Goal: Complete application form: Complete application form

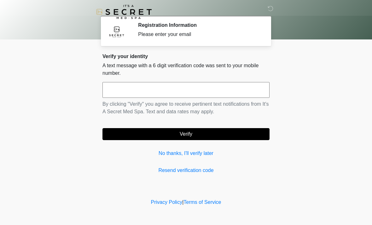
click at [202, 89] on input "text" at bounding box center [186, 90] width 167 height 16
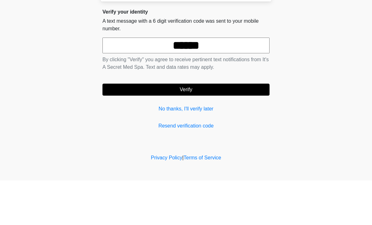
type input "******"
click at [167, 128] on button "Verify" at bounding box center [186, 134] width 167 height 12
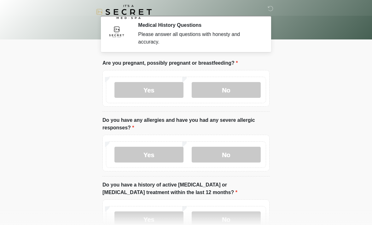
click at [241, 89] on label "No" at bounding box center [226, 90] width 69 height 16
click at [246, 152] on label "No" at bounding box center [226, 155] width 69 height 16
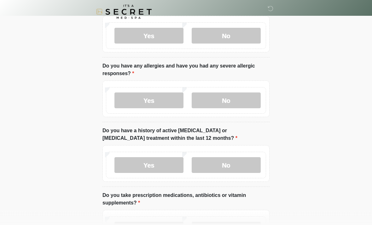
scroll to position [54, 0]
click at [247, 167] on label "No" at bounding box center [226, 165] width 69 height 16
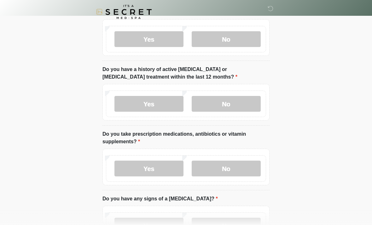
click at [245, 169] on label "No" at bounding box center [226, 169] width 69 height 16
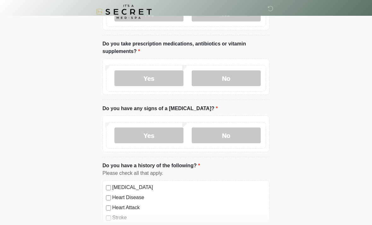
scroll to position [209, 0]
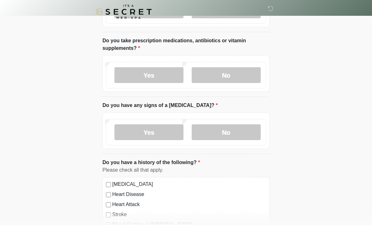
click at [235, 127] on label "No" at bounding box center [226, 133] width 69 height 16
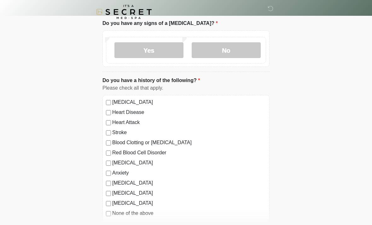
scroll to position [292, 0]
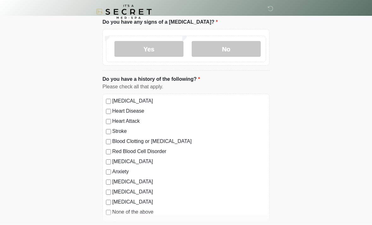
click at [111, 209] on div "None of the above" at bounding box center [186, 213] width 160 height 8
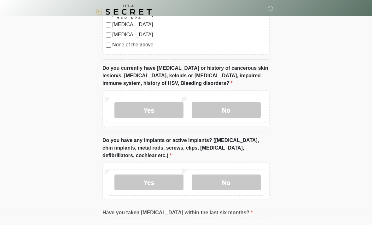
scroll to position [460, 0]
click at [239, 111] on label "No" at bounding box center [226, 110] width 69 height 16
click at [236, 179] on label "No" at bounding box center [226, 182] width 69 height 16
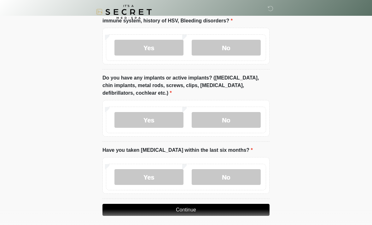
scroll to position [526, 0]
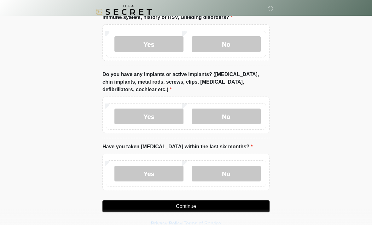
click at [230, 170] on label "No" at bounding box center [226, 174] width 69 height 16
click at [222, 205] on button "Continue" at bounding box center [186, 206] width 167 height 12
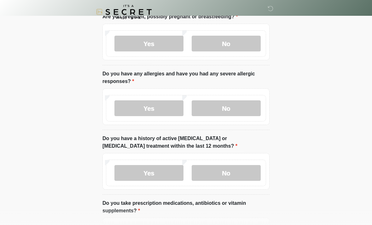
scroll to position [0, 0]
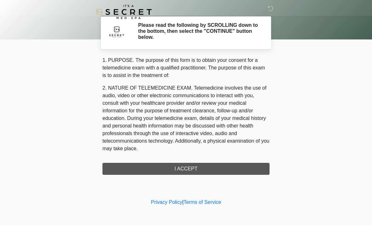
click at [202, 165] on div "1. PURPOSE. The purpose of this form is to obtain your consent for a telemedici…" at bounding box center [186, 115] width 167 height 118
click at [189, 168] on div "1. PURPOSE. The purpose of this form is to obtain your consent for a telemedici…" at bounding box center [186, 115] width 167 height 118
click at [206, 170] on div "1. PURPOSE. The purpose of this form is to obtain your consent for a telemedici…" at bounding box center [186, 115] width 167 height 118
click at [193, 166] on div "1. PURPOSE. The purpose of this form is to obtain your consent for a telemedici…" at bounding box center [186, 115] width 167 height 118
click at [202, 168] on div "1. PURPOSE. The purpose of this form is to obtain your consent for a telemedici…" at bounding box center [186, 115] width 167 height 118
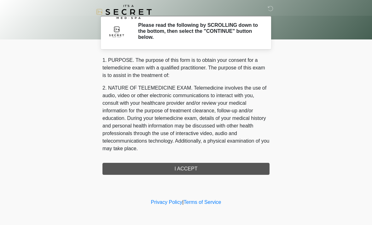
click at [200, 167] on div "1. PURPOSE. The purpose of this form is to obtain your consent for a telemedici…" at bounding box center [186, 115] width 167 height 118
click at [194, 167] on div "1. PURPOSE. The purpose of this form is to obtain your consent for a telemedici…" at bounding box center [186, 115] width 167 height 118
click at [171, 170] on div "1. PURPOSE. The purpose of this form is to obtain your consent for a telemedici…" at bounding box center [186, 115] width 167 height 118
click at [203, 167] on div "1. PURPOSE. The purpose of this form is to obtain your consent for a telemedici…" at bounding box center [186, 115] width 167 height 118
click at [214, 165] on div "1. PURPOSE. The purpose of this form is to obtain your consent for a telemedici…" at bounding box center [186, 115] width 167 height 118
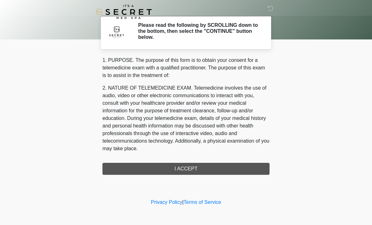
click at [217, 163] on div "1. PURPOSE. The purpose of this form is to obtain your consent for a telemedici…" at bounding box center [186, 115] width 167 height 118
click at [255, 167] on div "1. PURPOSE. The purpose of this form is to obtain your consent for a telemedici…" at bounding box center [186, 115] width 167 height 118
click at [251, 171] on div "1. PURPOSE. The purpose of this form is to obtain your consent for a telemedici…" at bounding box center [186, 115] width 167 height 118
click at [255, 172] on div "1. PURPOSE. The purpose of this form is to obtain your consent for a telemedici…" at bounding box center [186, 115] width 167 height 118
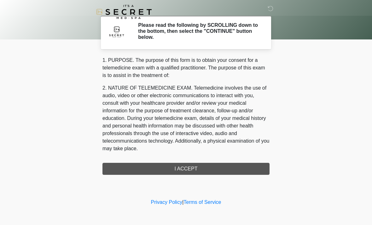
click at [251, 167] on div "1. PURPOSE. The purpose of this form is to obtain your consent for a telemedici…" at bounding box center [186, 115] width 167 height 118
click at [193, 152] on div "1. PURPOSE. The purpose of this form is to obtain your consent for a telemedici…" at bounding box center [186, 105] width 167 height 99
click at [202, 34] on h2 "Please read the following by SCROLLING down to the bottom, then select the "CON…" at bounding box center [199, 31] width 122 height 18
click at [182, 39] on h2 "Please read the following by SCROLLING down to the bottom, then select the "CON…" at bounding box center [199, 31] width 122 height 18
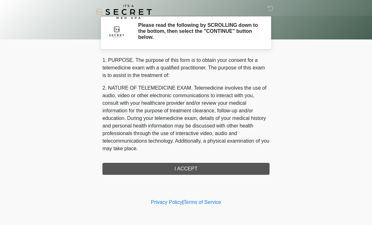
click at [149, 32] on h2 "Please read the following by SCROLLING down to the bottom, then select the "CON…" at bounding box center [199, 31] width 122 height 18
click at [229, 169] on div "1. PURPOSE. The purpose of this form is to obtain your consent for a telemedici…" at bounding box center [186, 115] width 167 height 118
click at [229, 172] on div "1. PURPOSE. The purpose of this form is to obtain your consent for a telemedici…" at bounding box center [186, 115] width 167 height 118
click at [234, 170] on div "1. PURPOSE. The purpose of this form is to obtain your consent for a telemedici…" at bounding box center [186, 115] width 167 height 118
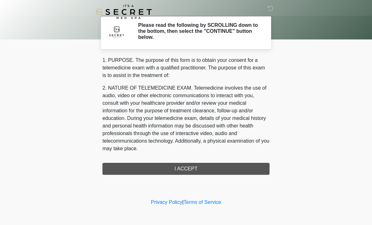
click at [238, 165] on div "1. PURPOSE. The purpose of this form is to obtain your consent for a telemedici…" at bounding box center [186, 115] width 167 height 118
click at [240, 164] on div "1. PURPOSE. The purpose of this form is to obtain your consent for a telemedici…" at bounding box center [186, 115] width 167 height 118
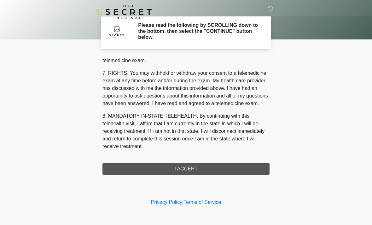
click at [202, 171] on div "1. PURPOSE. The purpose of this form is to obtain your consent for a telemedici…" at bounding box center [186, 115] width 167 height 118
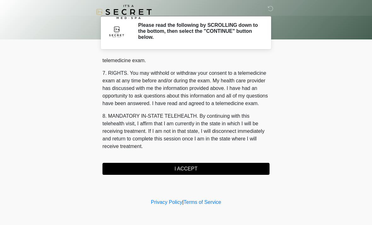
click at [212, 167] on button "I ACCEPT" at bounding box center [186, 169] width 167 height 12
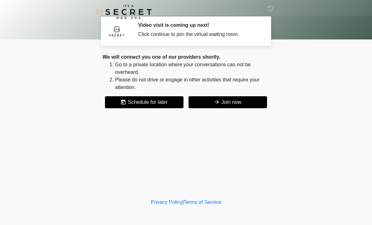
click at [227, 104] on button "Join now" at bounding box center [228, 102] width 79 height 12
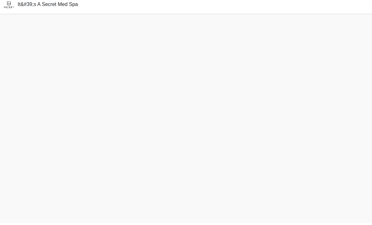
scroll to position [2, 0]
